Goal: Register for event/course

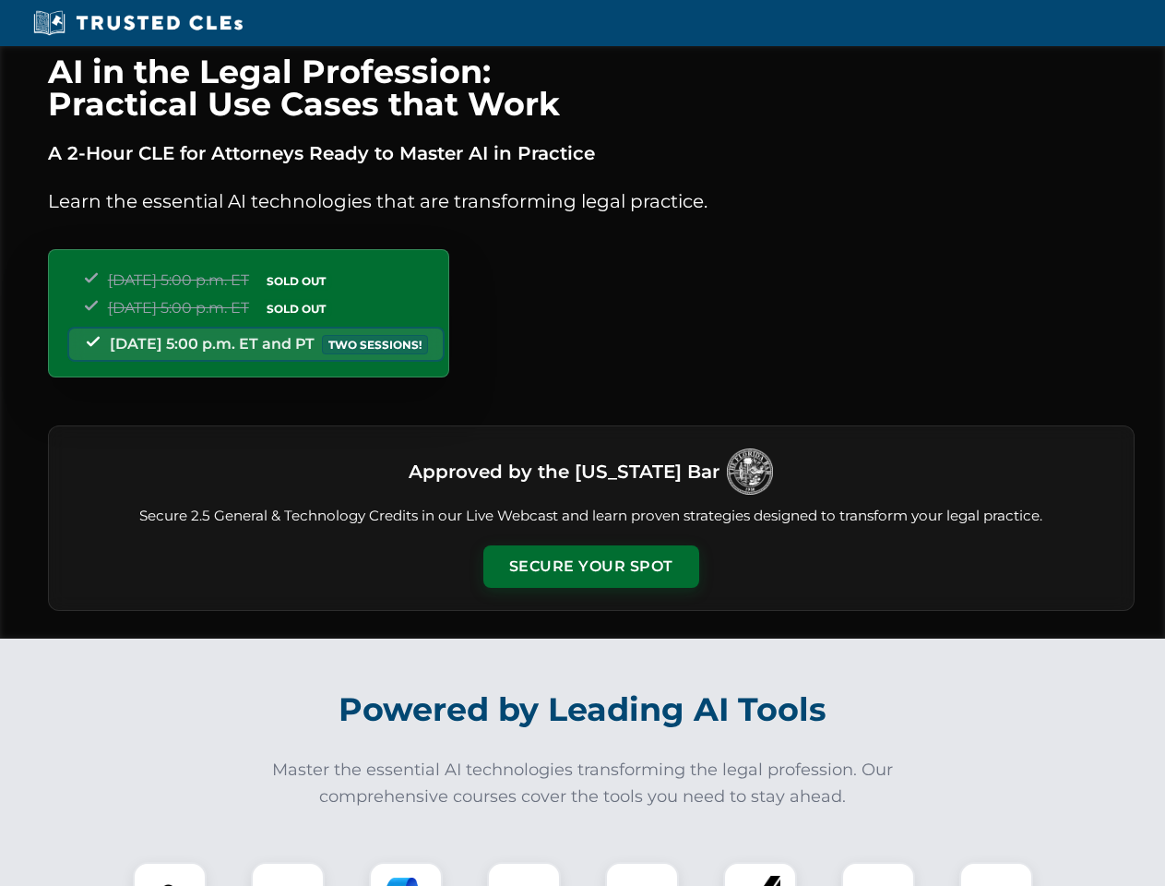
click at [590, 566] on button "Secure Your Spot" at bounding box center [591, 566] width 216 height 42
click at [170, 874] on img at bounding box center [170, 899] width 54 height 54
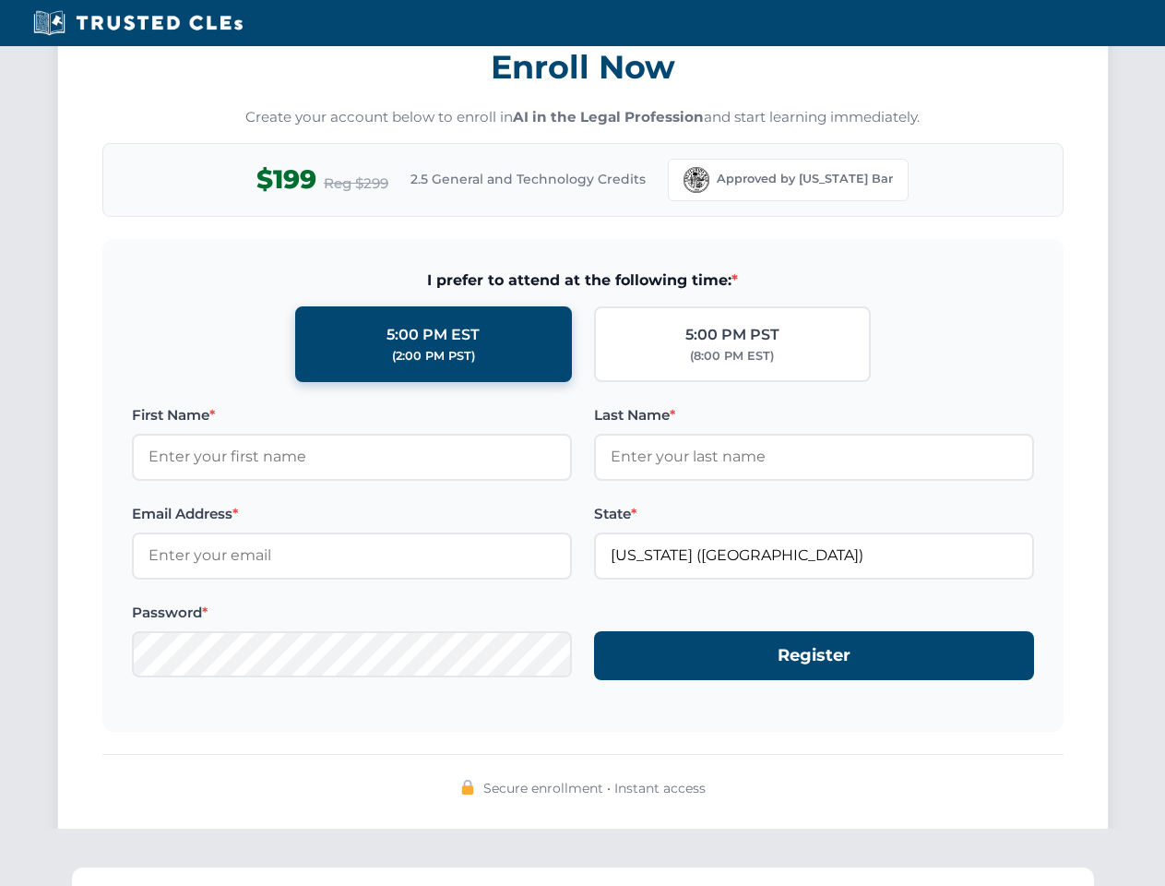
scroll to position [1811, 0]
